Goal: Transaction & Acquisition: Purchase product/service

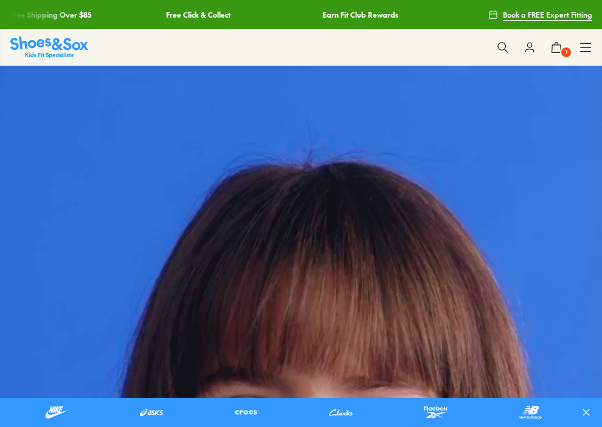
click at [558, 46] on icon at bounding box center [556, 47] width 12 height 12
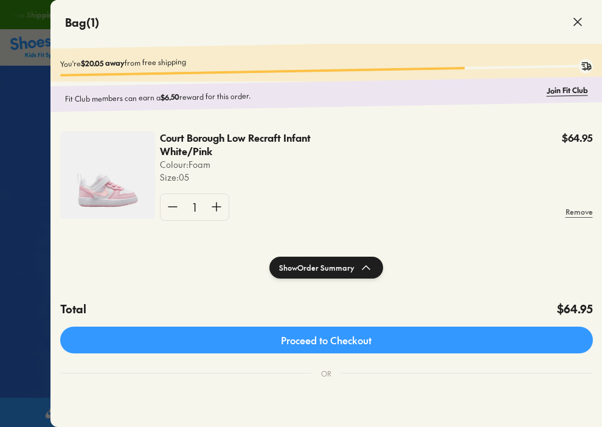
click at [588, 18] on span at bounding box center [577, 22] width 34 height 34
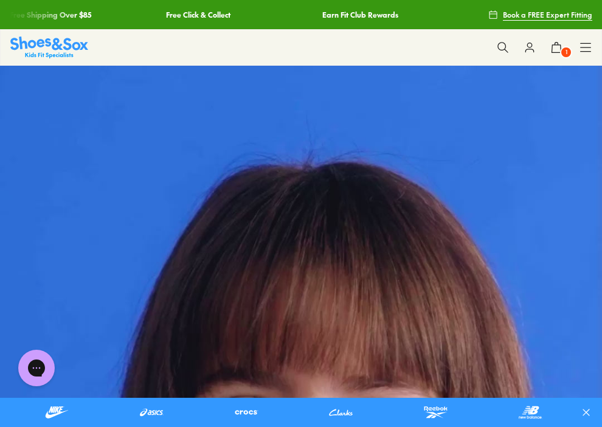
click at [530, 48] on icon at bounding box center [529, 47] width 12 height 12
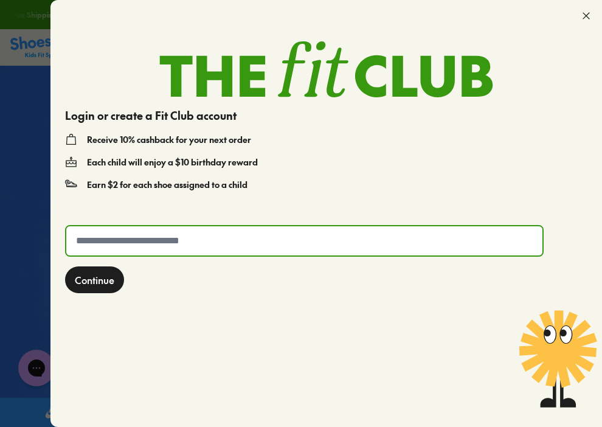
click at [261, 245] on input "text" at bounding box center [304, 240] width 477 height 29
type input "**********"
click at [104, 275] on span "Continue" at bounding box center [95, 279] width 40 height 15
